Goal: Task Accomplishment & Management: Use online tool/utility

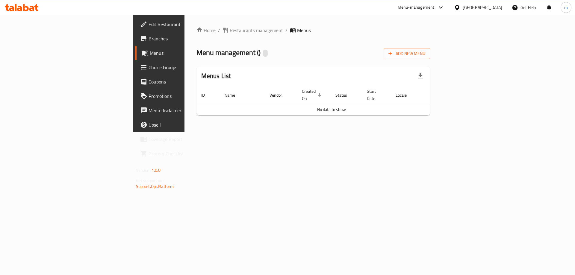
click at [229, 49] on div "Menu management ( ) Add New Menu" at bounding box center [313, 52] width 234 height 13
click at [226, 52] on div "Menu management ( ) Add New Menu" at bounding box center [313, 52] width 234 height 13
drag, startPoint x: 205, startPoint y: 51, endPoint x: 171, endPoint y: 52, distance: 33.6
click at [196, 52] on span "Menu management ( Anbar Light )" at bounding box center [245, 52] width 99 height 13
copy span "Anbar Light"
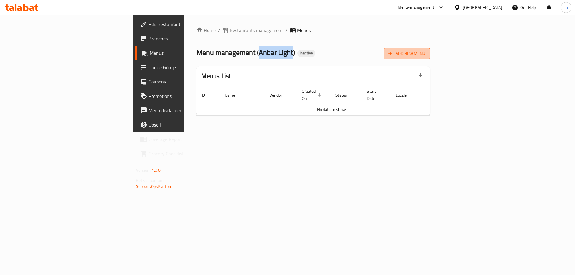
click at [393, 52] on icon "button" at bounding box center [390, 54] width 6 height 6
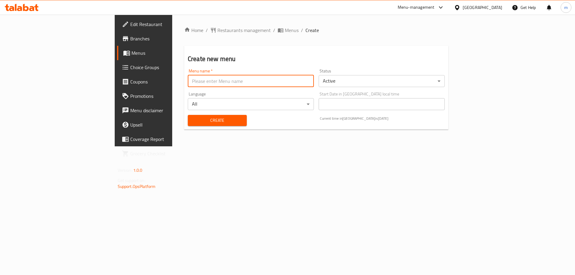
click at [211, 80] on input "text" at bounding box center [251, 81] width 126 height 12
paste input "Anbar Light"
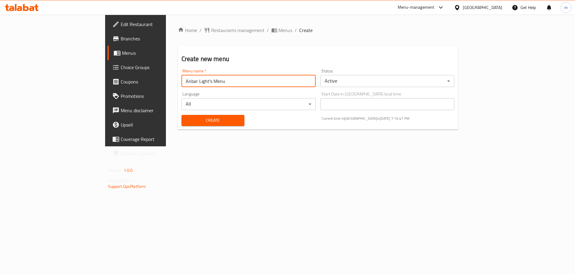
type input "Anbar Light's Menu"
click at [181, 116] on button "Create" at bounding box center [212, 120] width 63 height 11
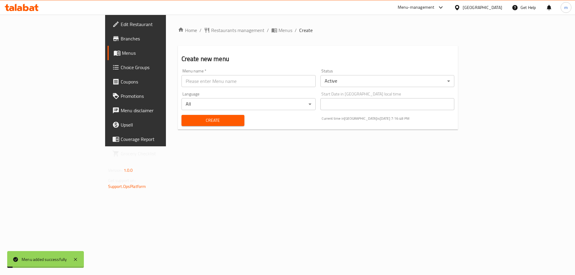
click at [122, 52] on span "Menus" at bounding box center [159, 52] width 75 height 7
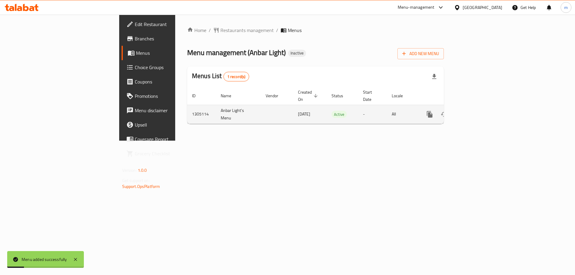
click at [477, 111] on icon "enhanced table" at bounding box center [472, 114] width 7 height 7
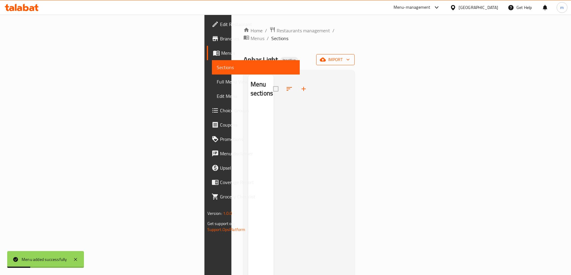
click at [350, 56] on span "import" at bounding box center [335, 59] width 29 height 7
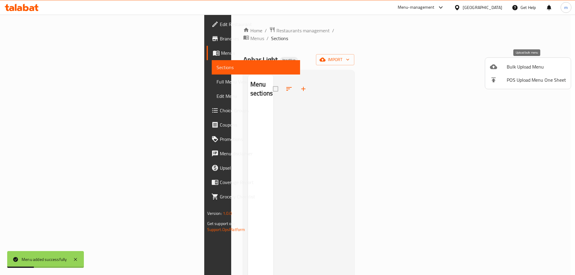
click at [529, 64] on span "Bulk Upload Menu" at bounding box center [536, 66] width 59 height 7
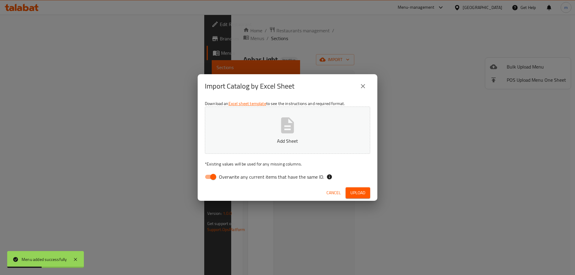
click at [280, 177] on span "Overwrite any current items that have the same ID." at bounding box center [271, 176] width 105 height 7
click at [230, 177] on input "Overwrite any current items that have the same ID." at bounding box center [213, 176] width 34 height 11
checkbox input "false"
click at [298, 131] on button "Add Sheet" at bounding box center [287, 130] width 165 height 47
click at [356, 191] on span "Upload" at bounding box center [357, 192] width 15 height 7
